Goal: Transaction & Acquisition: Subscribe to service/newsletter

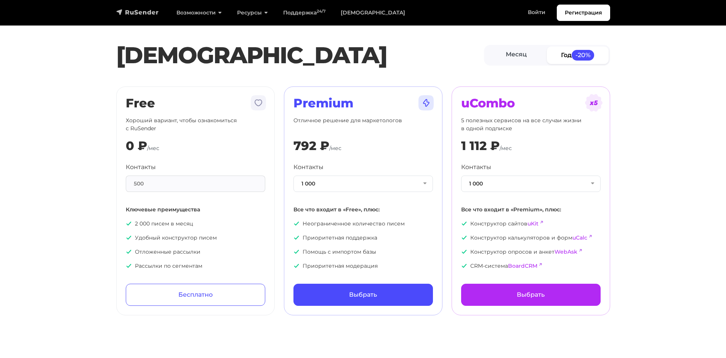
click at [143, 9] on img "navbar" at bounding box center [137, 12] width 43 height 8
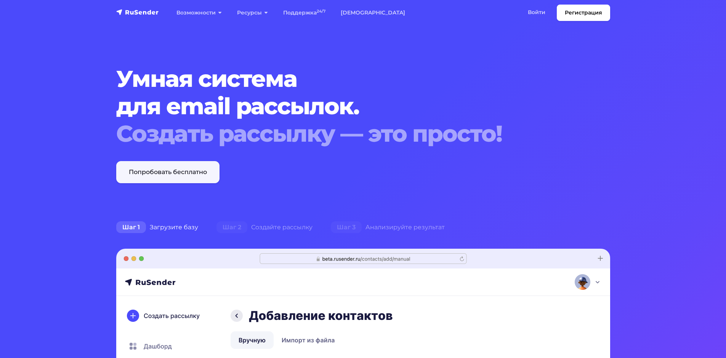
click at [138, 172] on link "Попробовать бесплатно" at bounding box center [167, 172] width 103 height 22
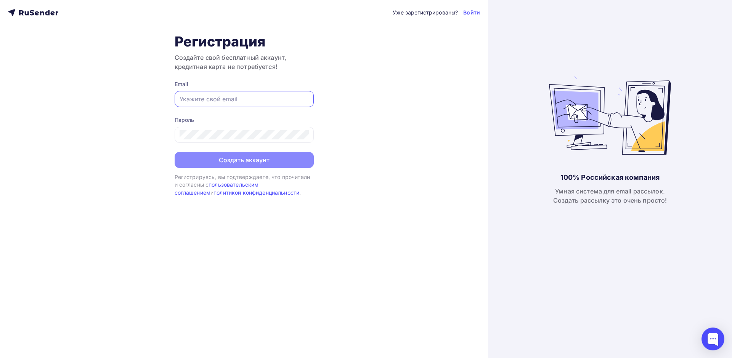
click at [230, 98] on input "text" at bounding box center [243, 98] width 129 height 9
type input "iv.kom@internet.ru"
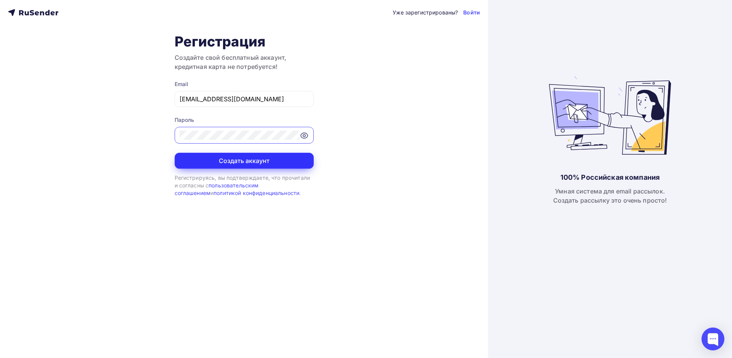
click at [257, 159] on button "Создать аккаунт" at bounding box center [244, 161] width 139 height 16
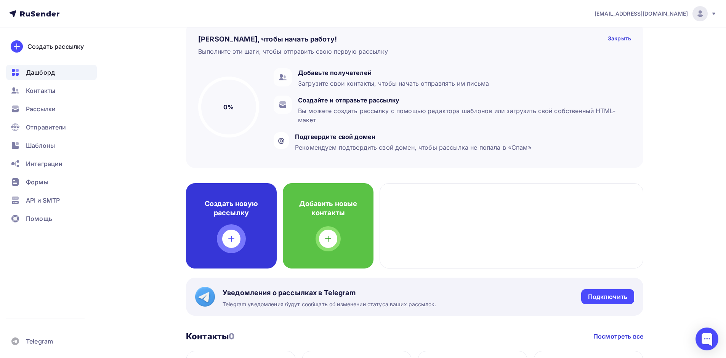
scroll to position [38, 0]
